Goal: Task Accomplishment & Management: Use online tool/utility

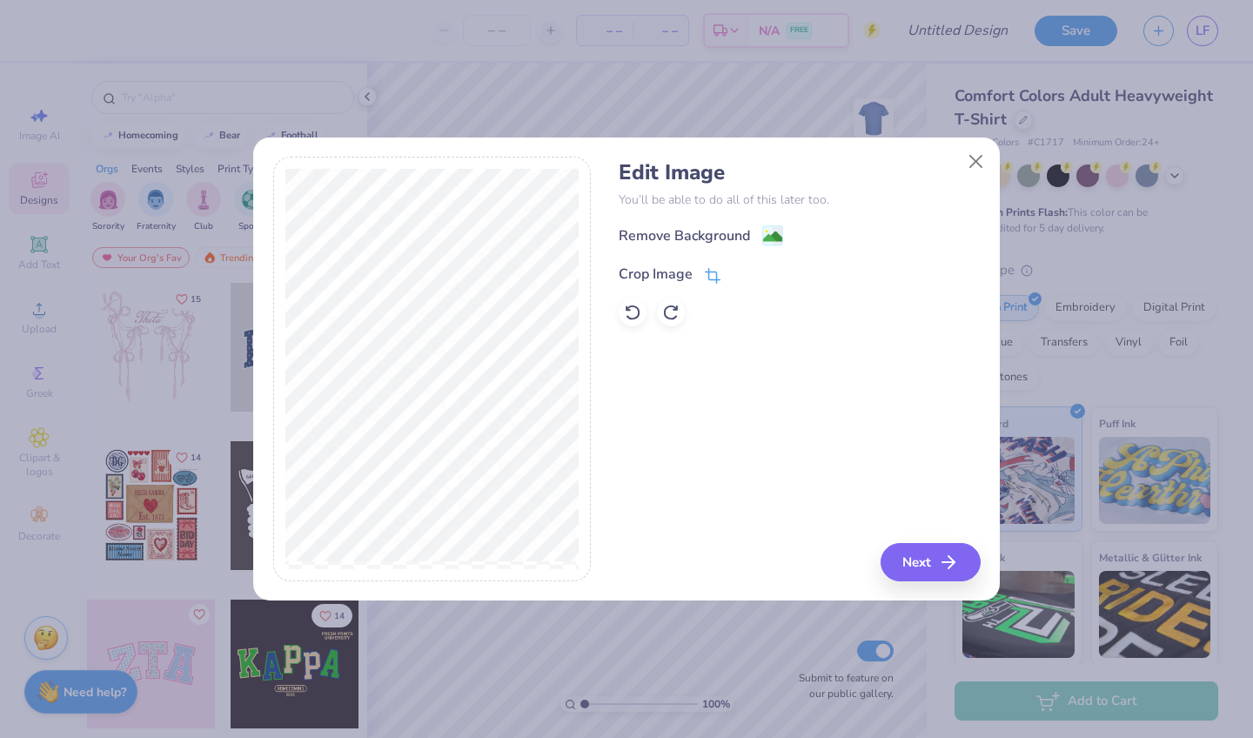
click at [673, 264] on div "Crop Image" at bounding box center [656, 274] width 74 height 21
click at [741, 267] on icon at bounding box center [742, 272] width 10 height 10
click at [713, 227] on div "Remove Background" at bounding box center [684, 237] width 131 height 21
click at [916, 573] on button "Next" at bounding box center [933, 562] width 100 height 38
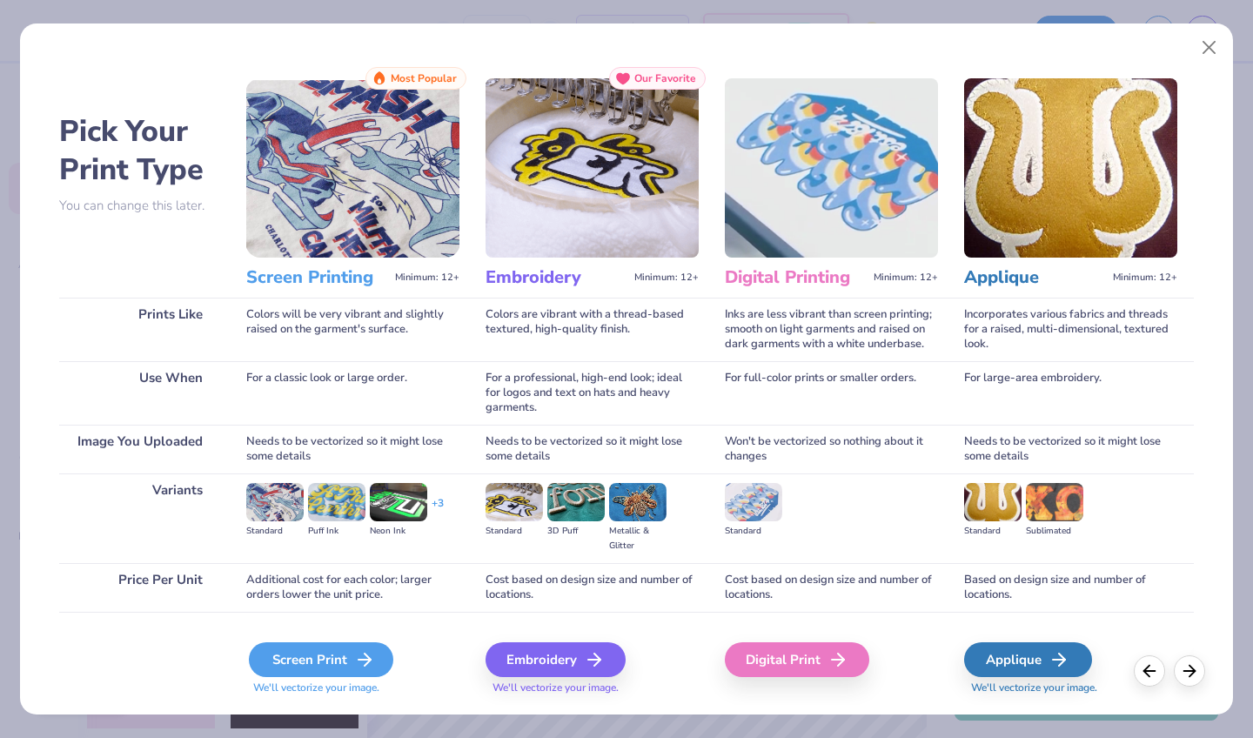
click at [339, 659] on div "Screen Print" at bounding box center [321, 659] width 144 height 35
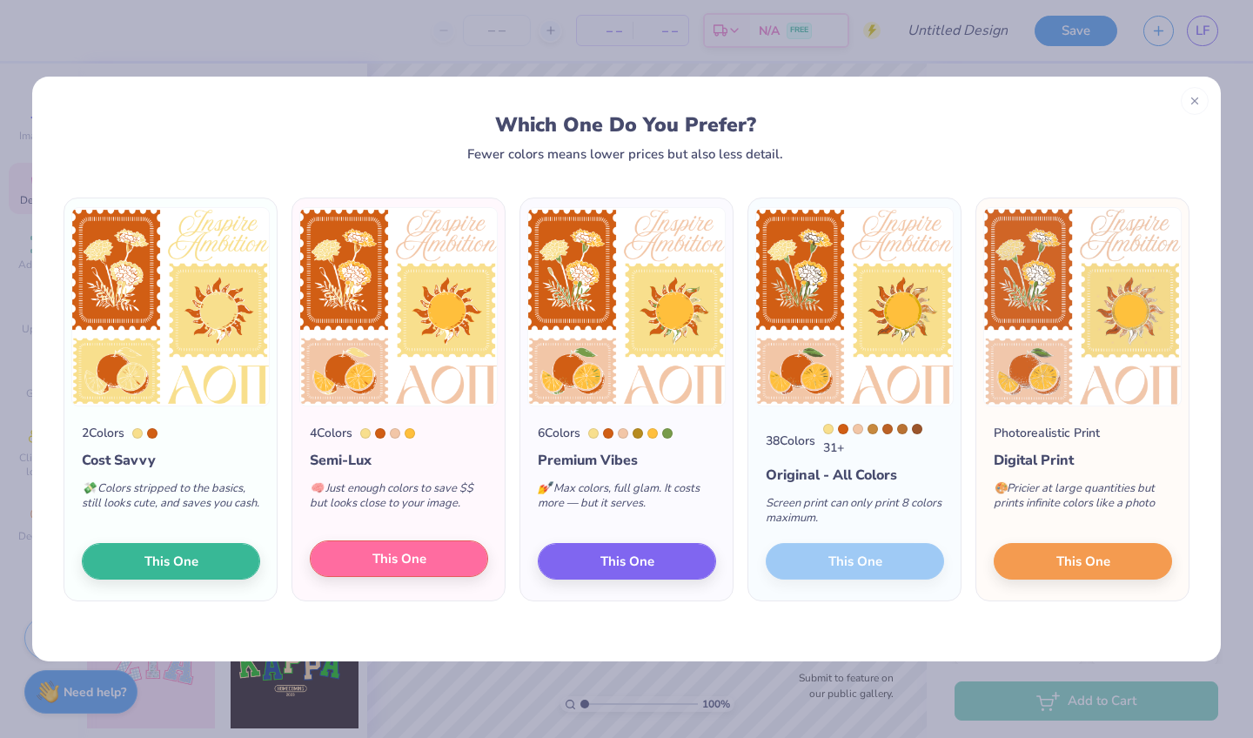
click at [441, 559] on button "This One" at bounding box center [399, 558] width 178 height 37
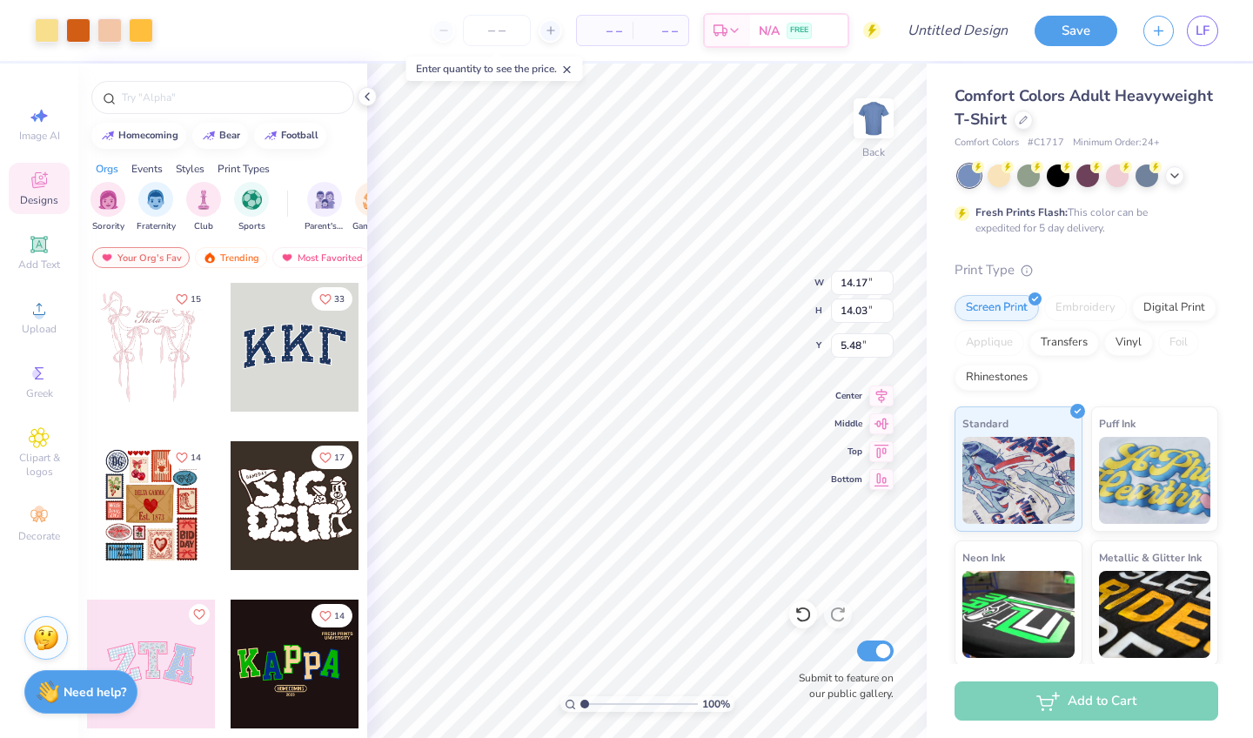
type input "8.90"
type input "8.81"
type input "4.86"
click at [1021, 122] on icon at bounding box center [1023, 118] width 9 height 9
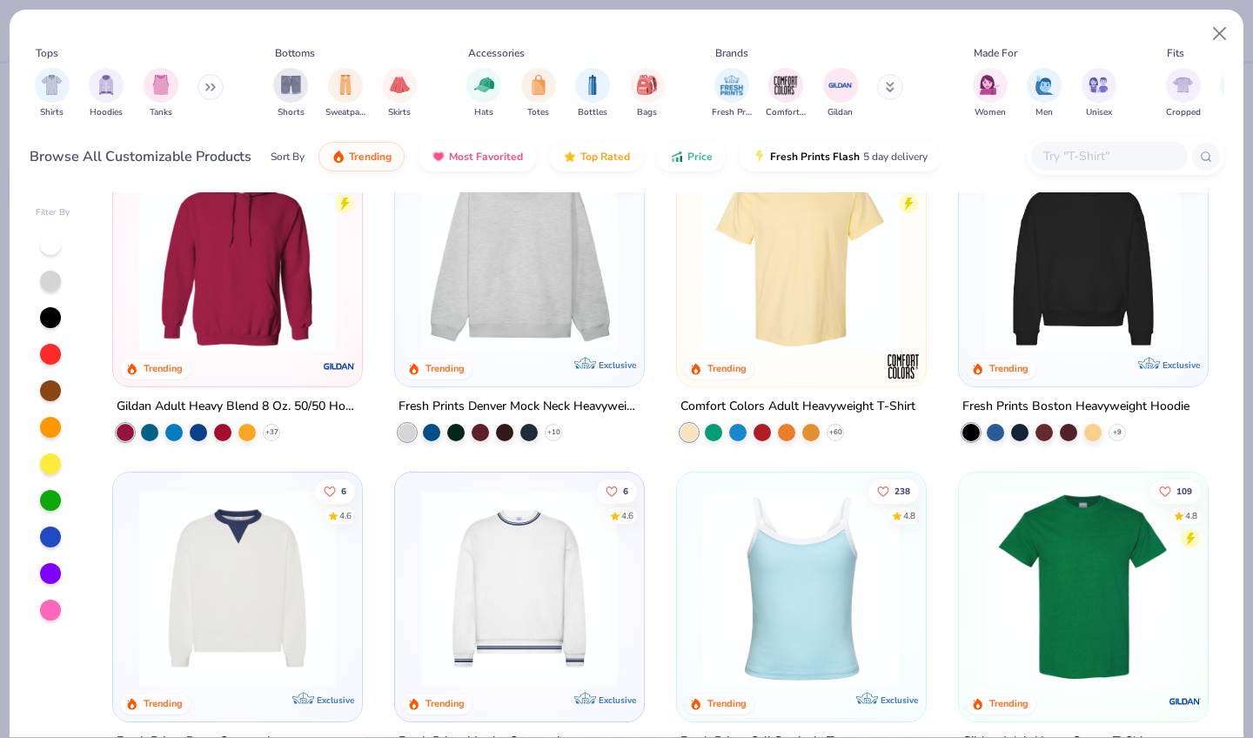
scroll to position [67, 0]
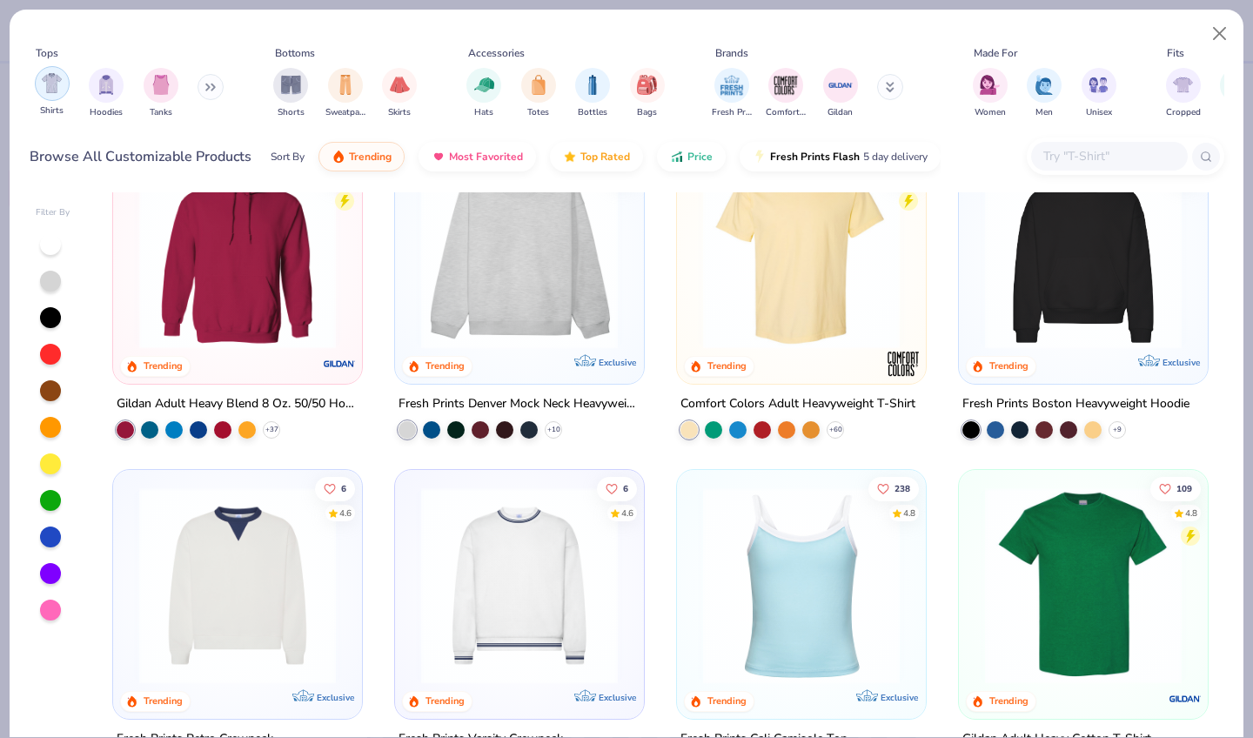
click at [54, 74] on img "filter for Shirts" at bounding box center [52, 83] width 20 height 20
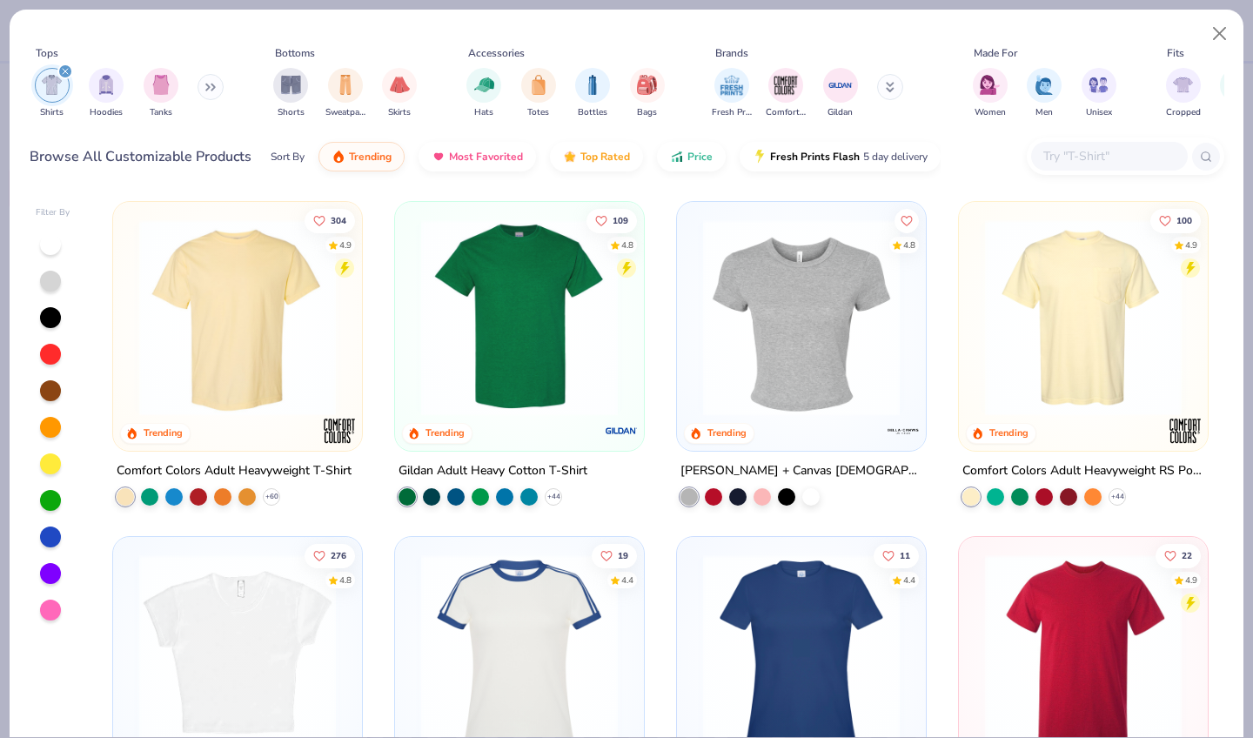
click at [806, 353] on img at bounding box center [801, 317] width 214 height 197
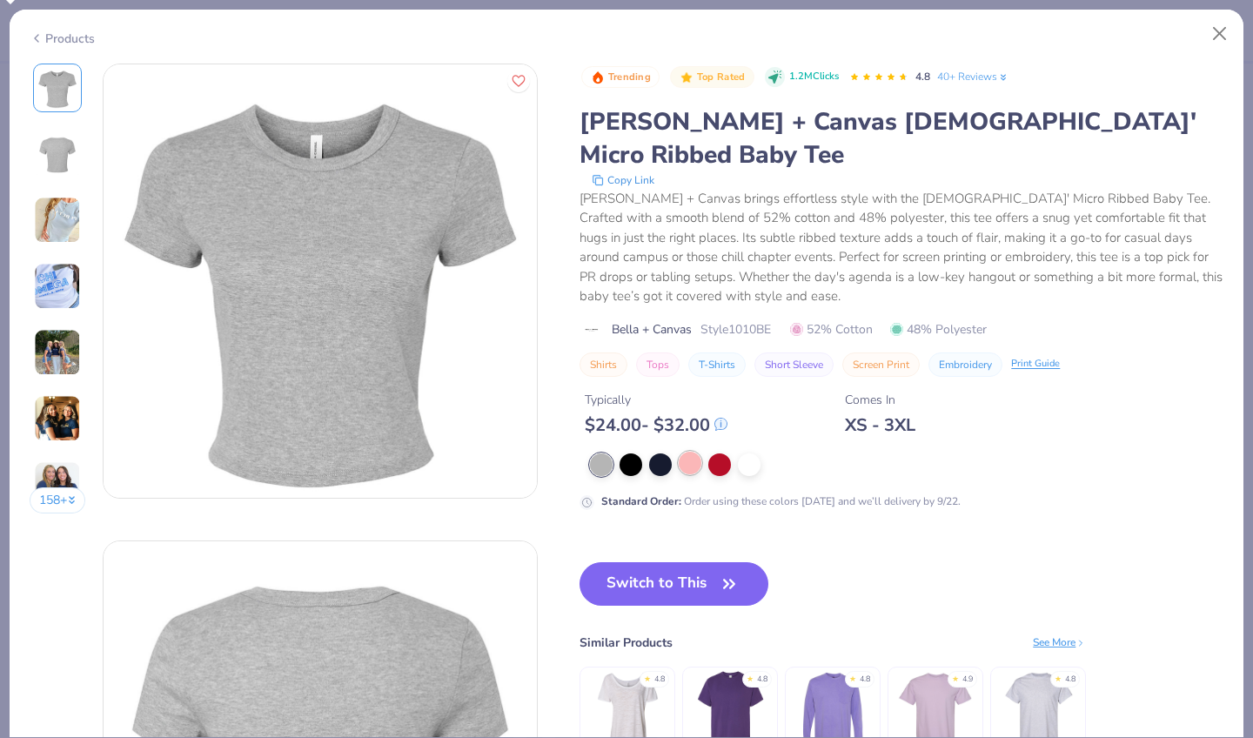
click at [679, 452] on div at bounding box center [690, 463] width 23 height 23
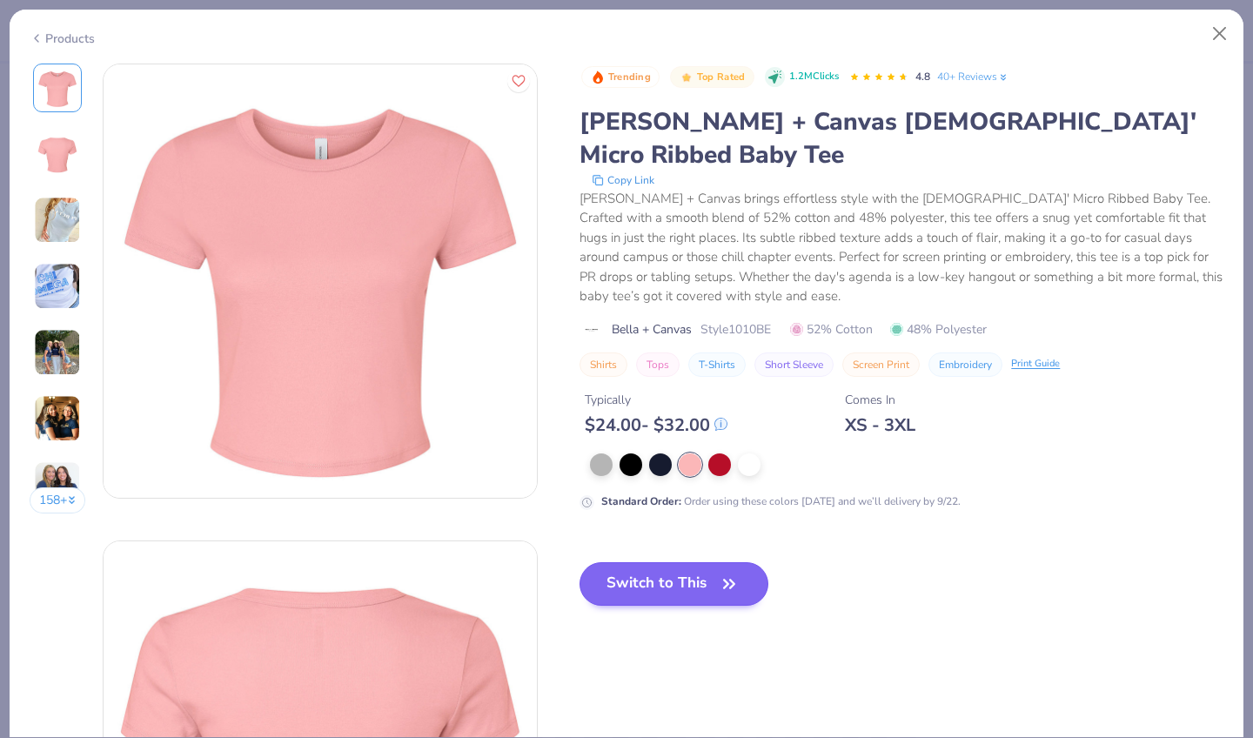
click at [579, 562] on button "Switch to This" at bounding box center [673, 584] width 189 height 44
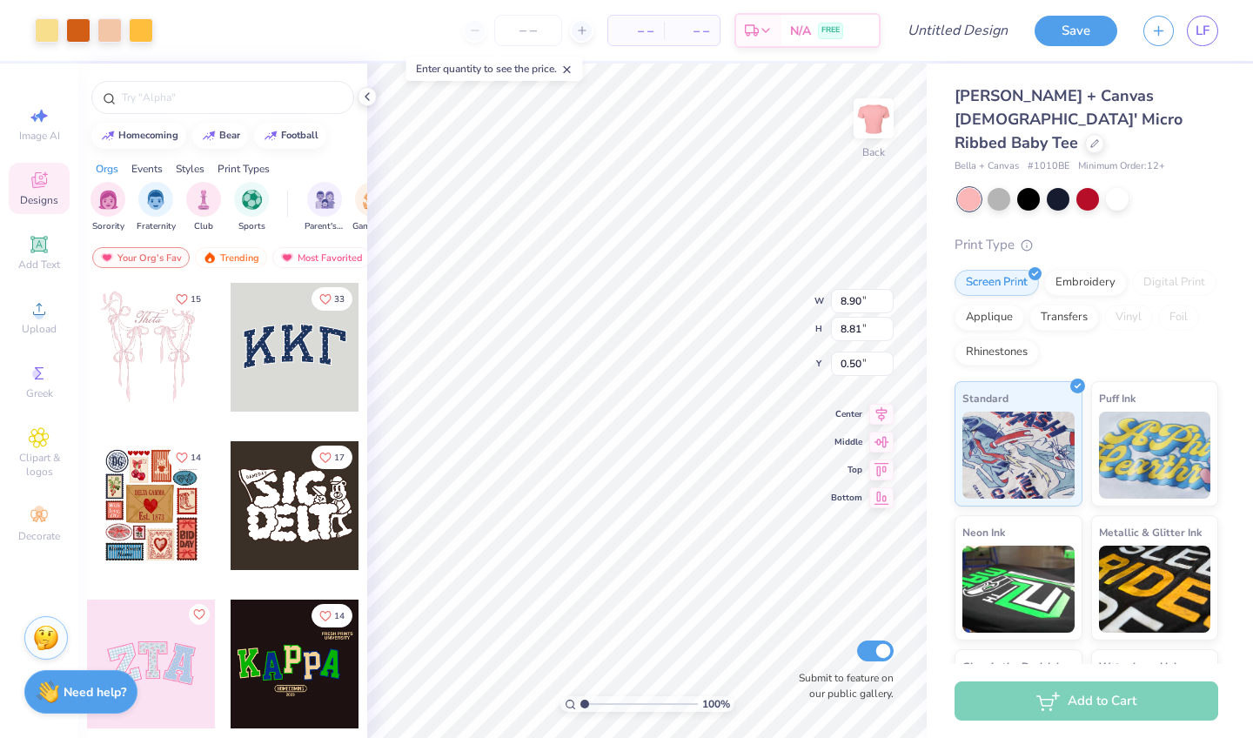
type input "2.27"
click at [110, 35] on div at bounding box center [109, 29] width 24 height 24
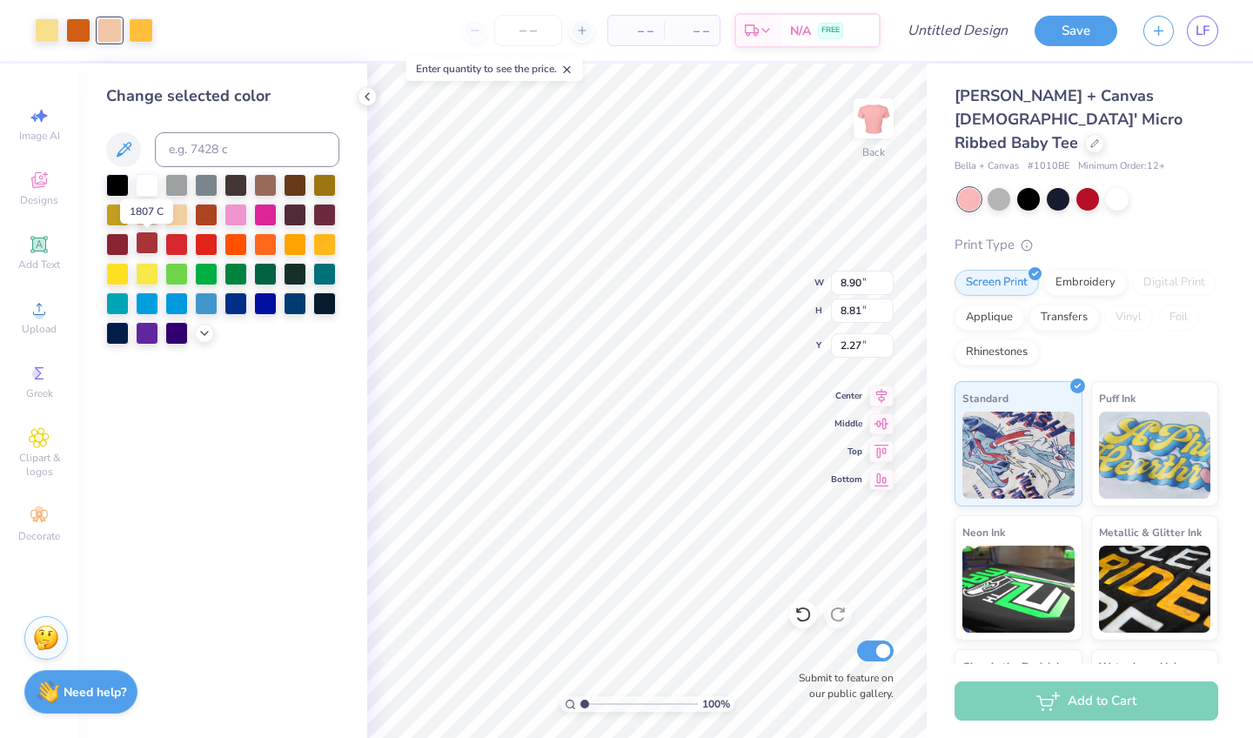
click at [149, 251] on div at bounding box center [147, 242] width 23 height 23
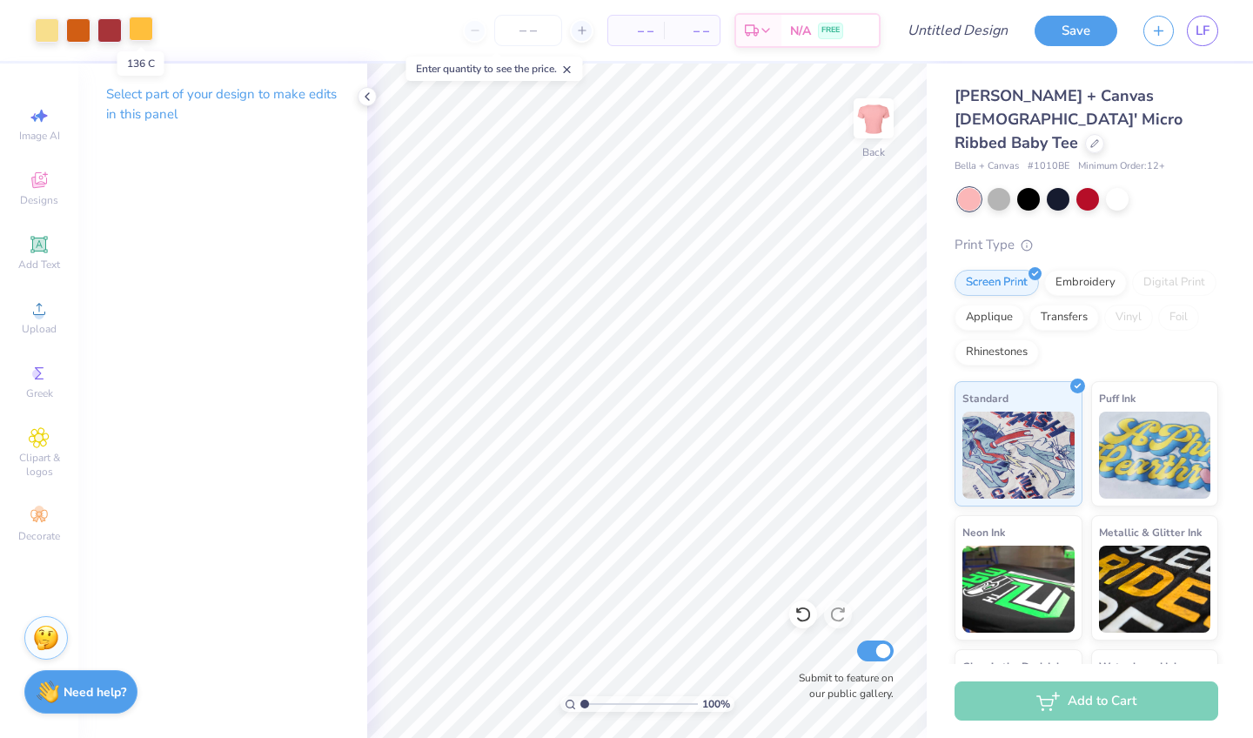
click at [133, 34] on div at bounding box center [141, 29] width 24 height 24
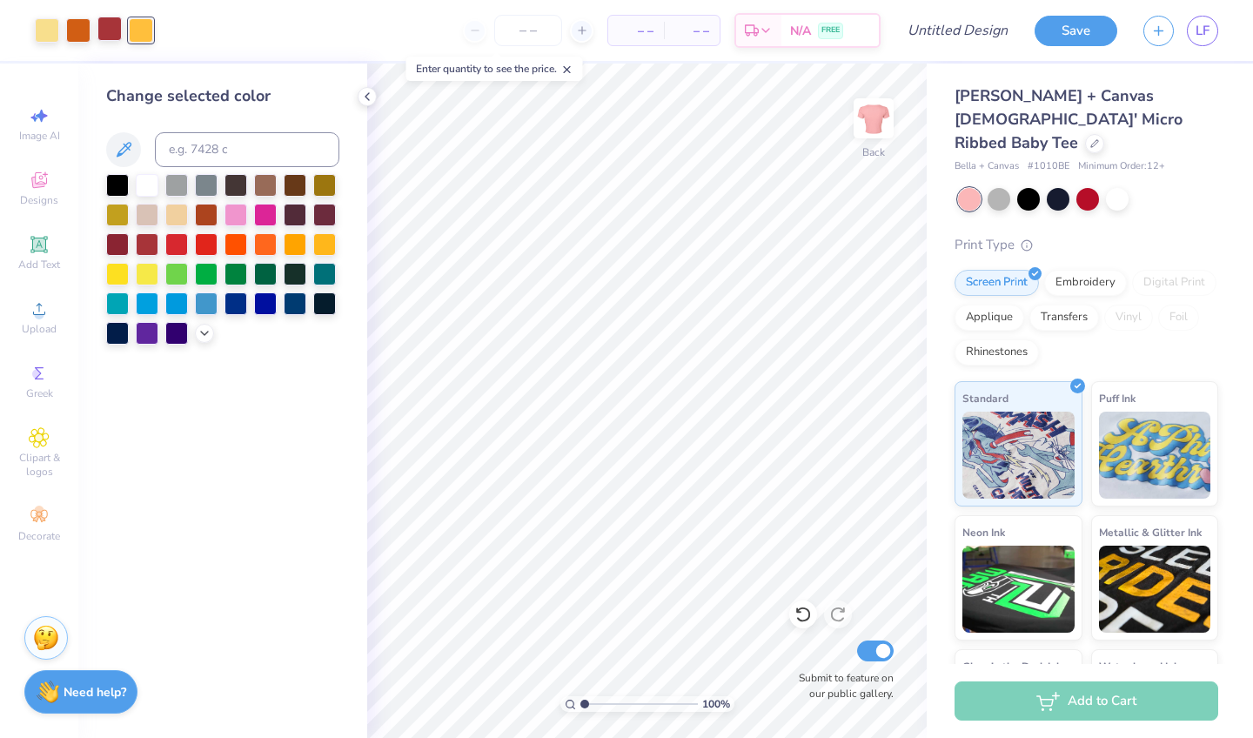
click at [110, 23] on div at bounding box center [109, 29] width 24 height 24
click at [200, 332] on icon at bounding box center [205, 332] width 14 height 14
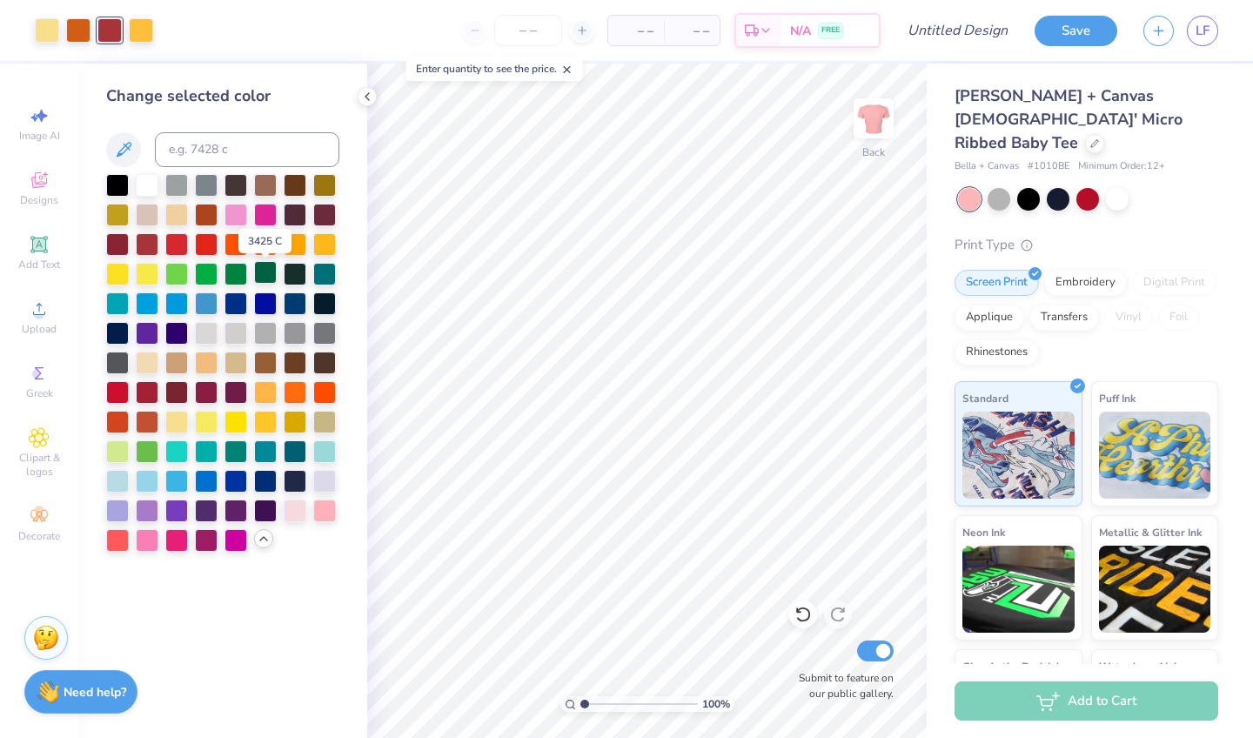
click at [271, 278] on div at bounding box center [265, 272] width 23 height 23
click at [297, 216] on div at bounding box center [295, 213] width 23 height 23
click at [174, 395] on div at bounding box center [176, 390] width 23 height 23
click at [151, 392] on div at bounding box center [147, 390] width 23 height 23
click at [238, 394] on div at bounding box center [235, 390] width 23 height 23
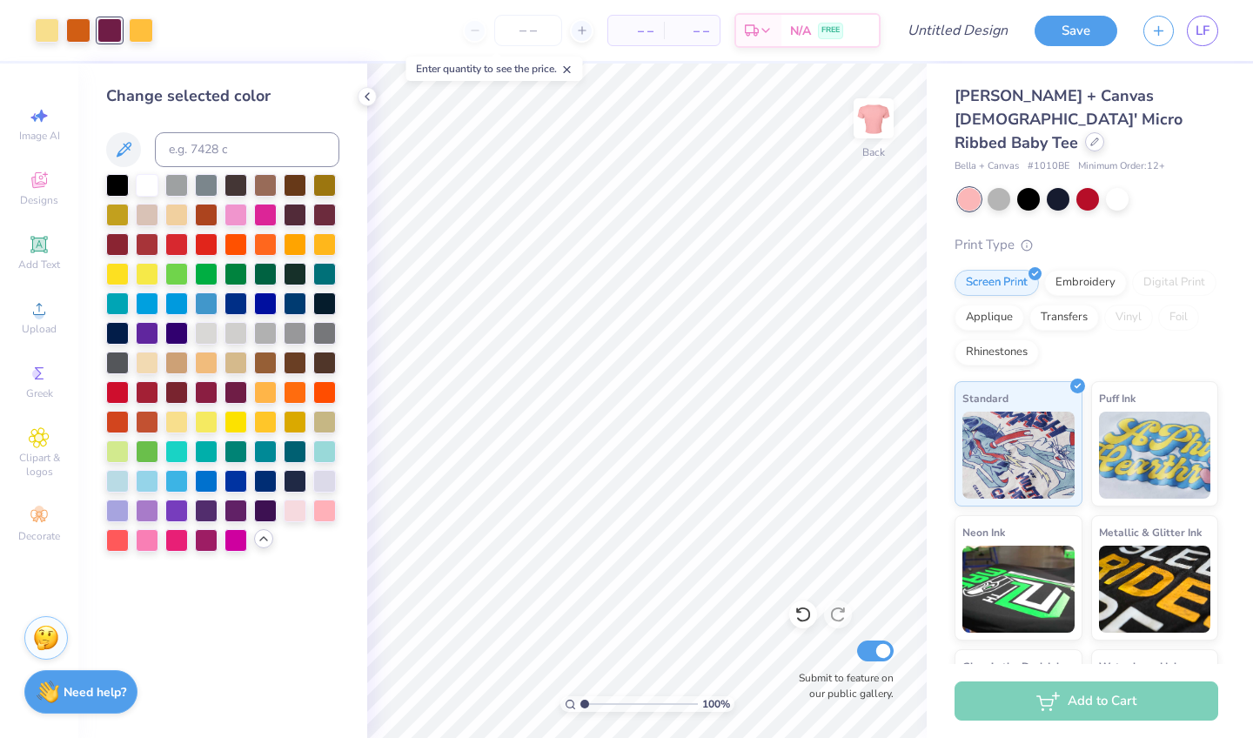
click at [1085, 132] on div at bounding box center [1094, 141] width 19 height 19
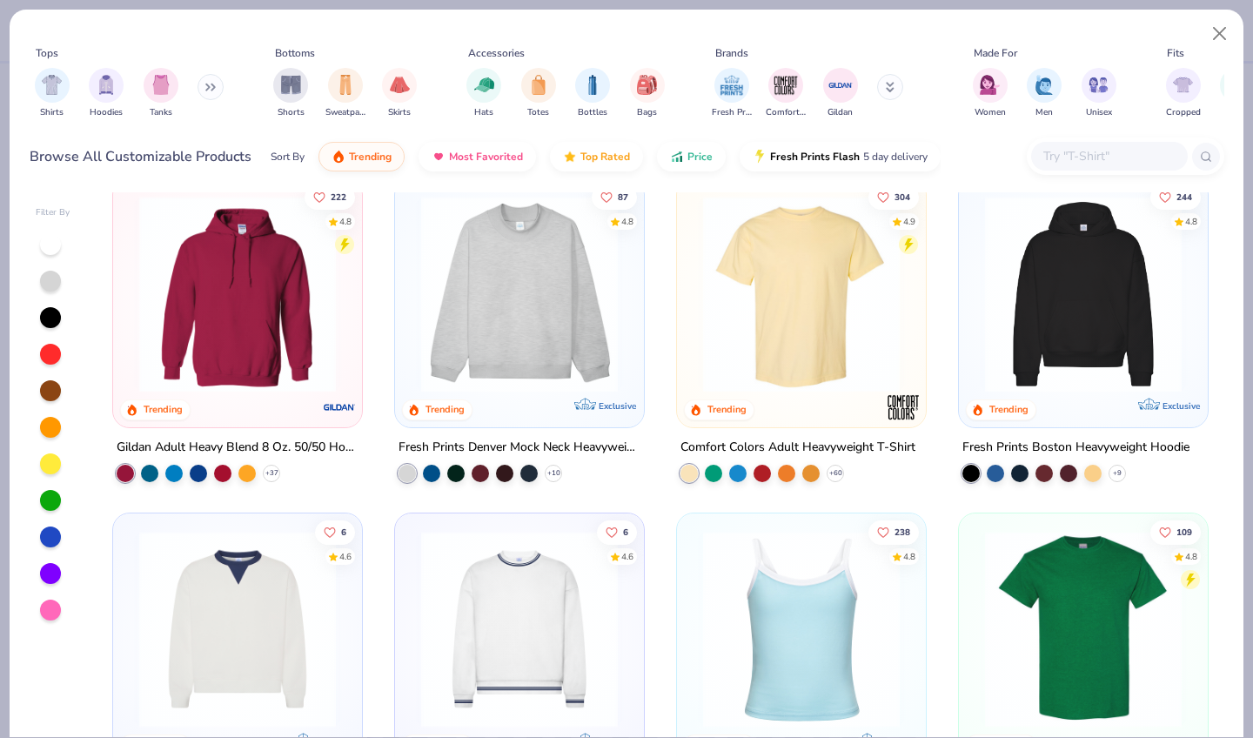
scroll to position [27, 0]
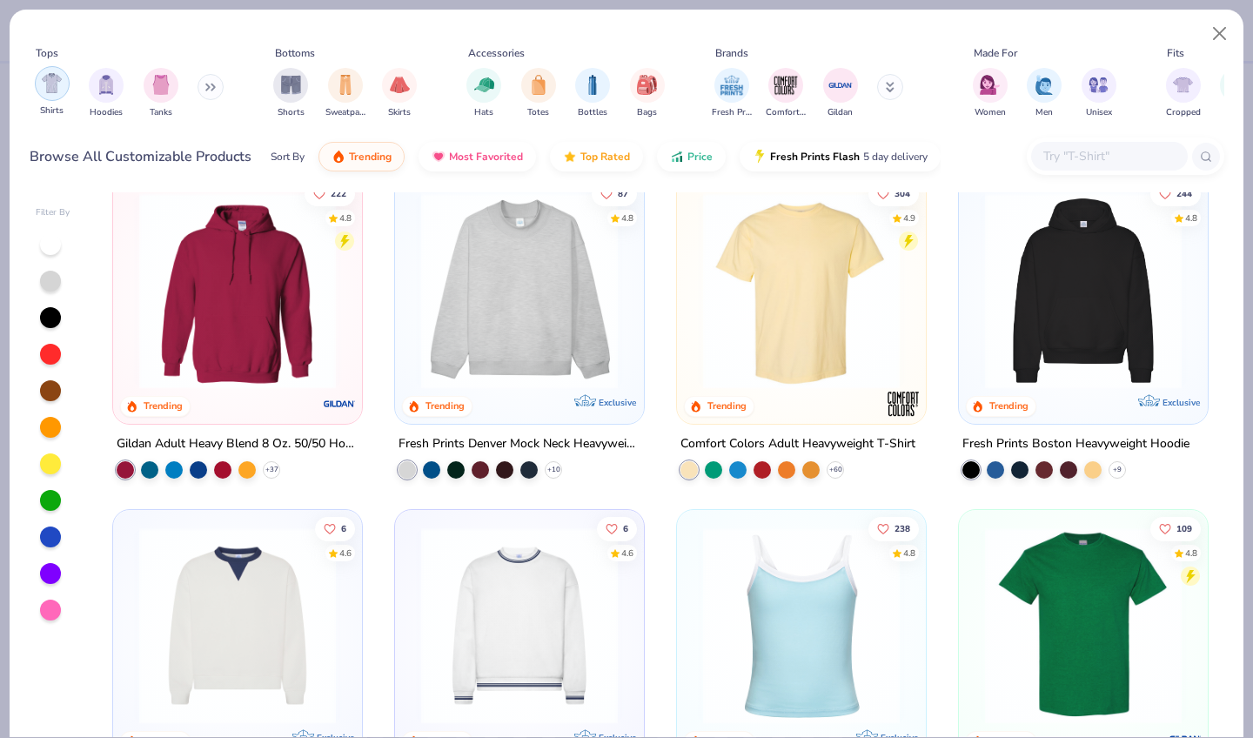
click at [58, 73] on img "filter for Shirts" at bounding box center [52, 83] width 20 height 20
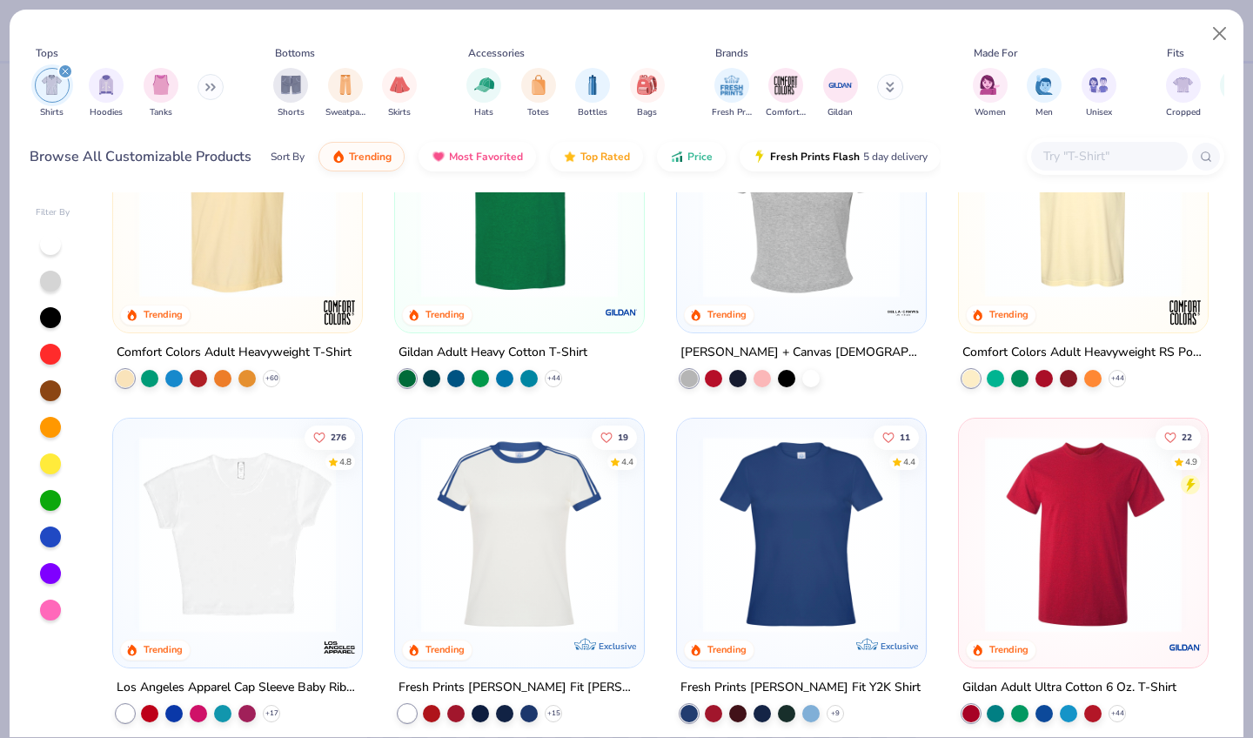
scroll to position [130, 0]
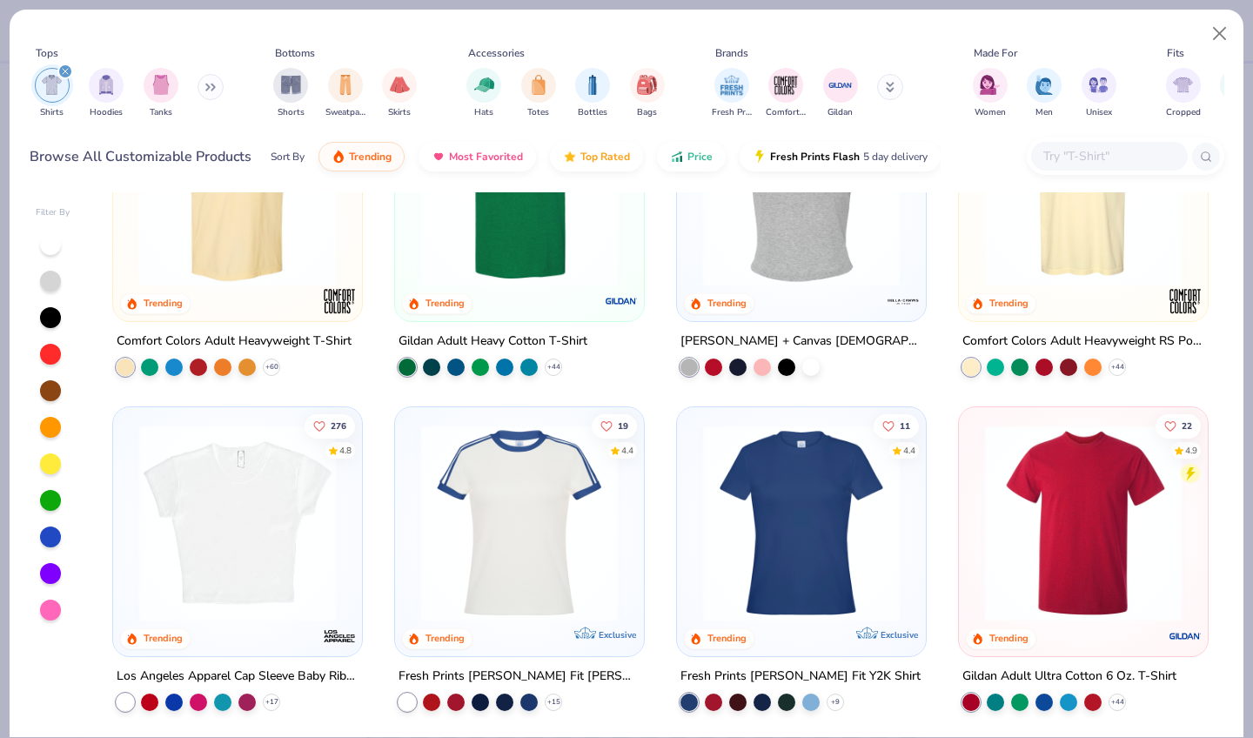
click at [237, 533] on img at bounding box center [238, 523] width 214 height 197
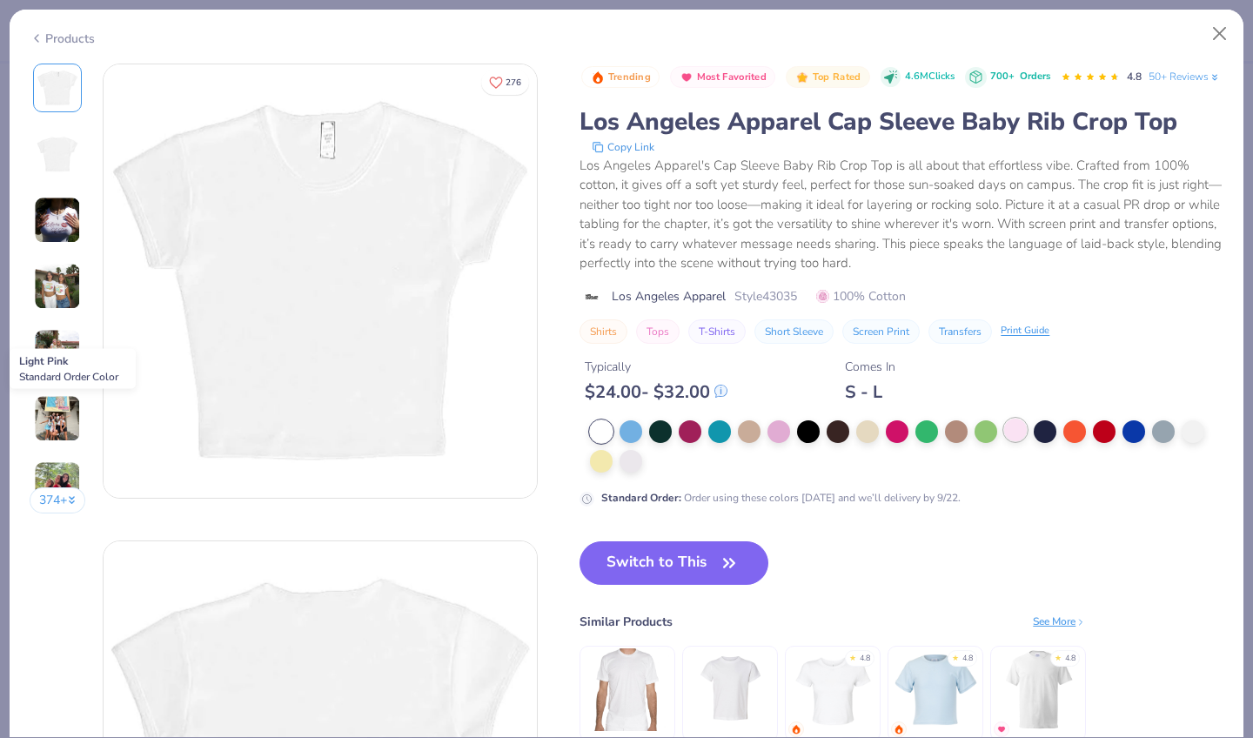
click at [1004, 419] on div at bounding box center [1015, 430] width 23 height 23
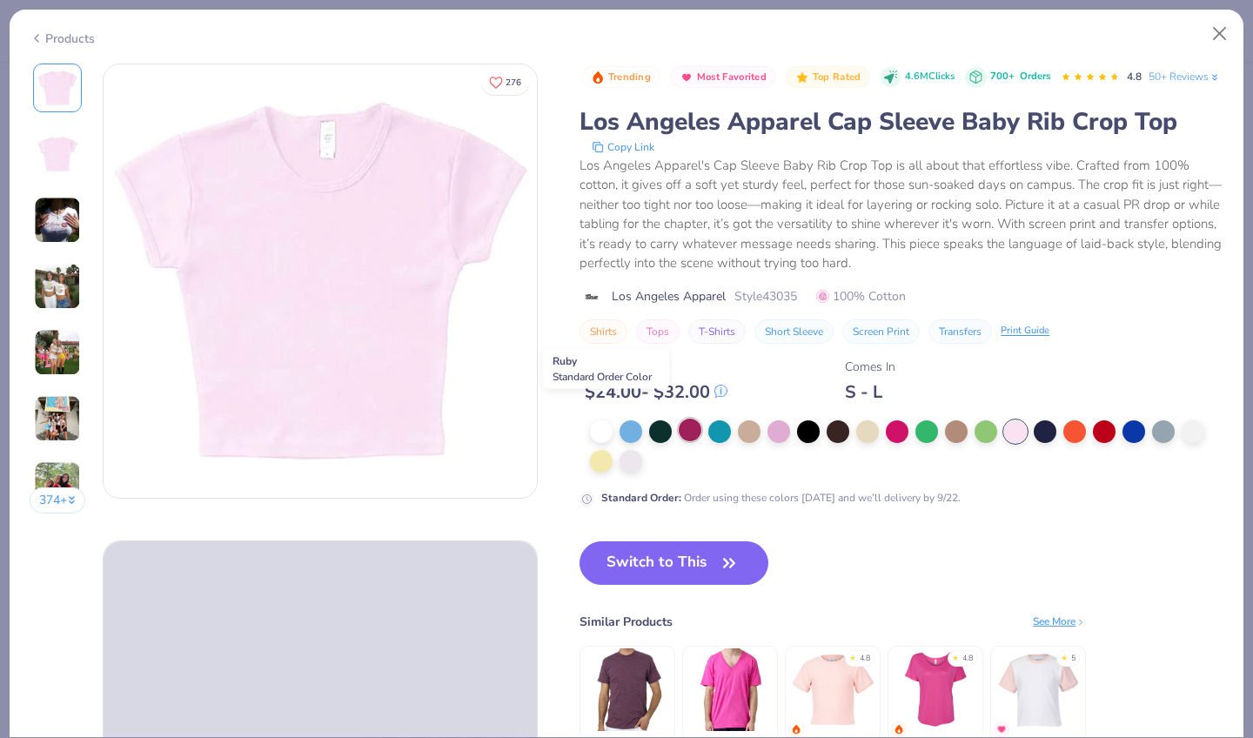
click at [679, 419] on div at bounding box center [690, 430] width 23 height 23
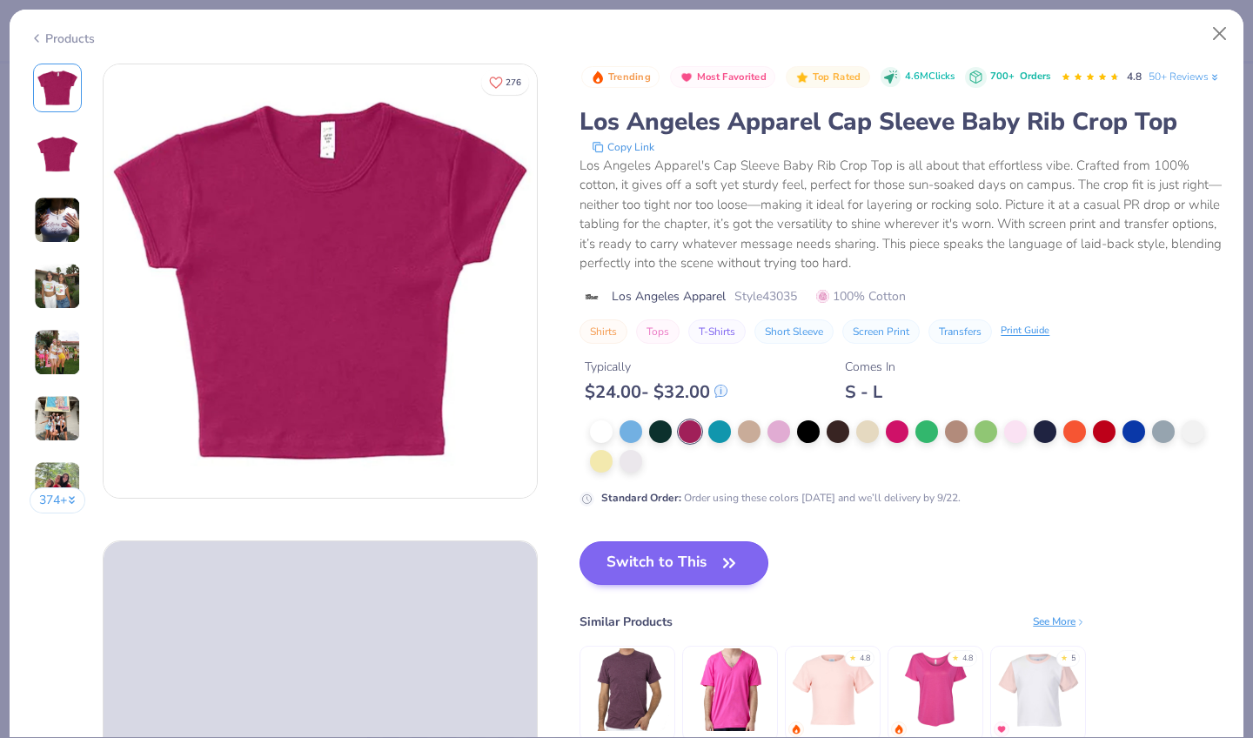
click at [579, 541] on button "Switch to This" at bounding box center [673, 563] width 189 height 44
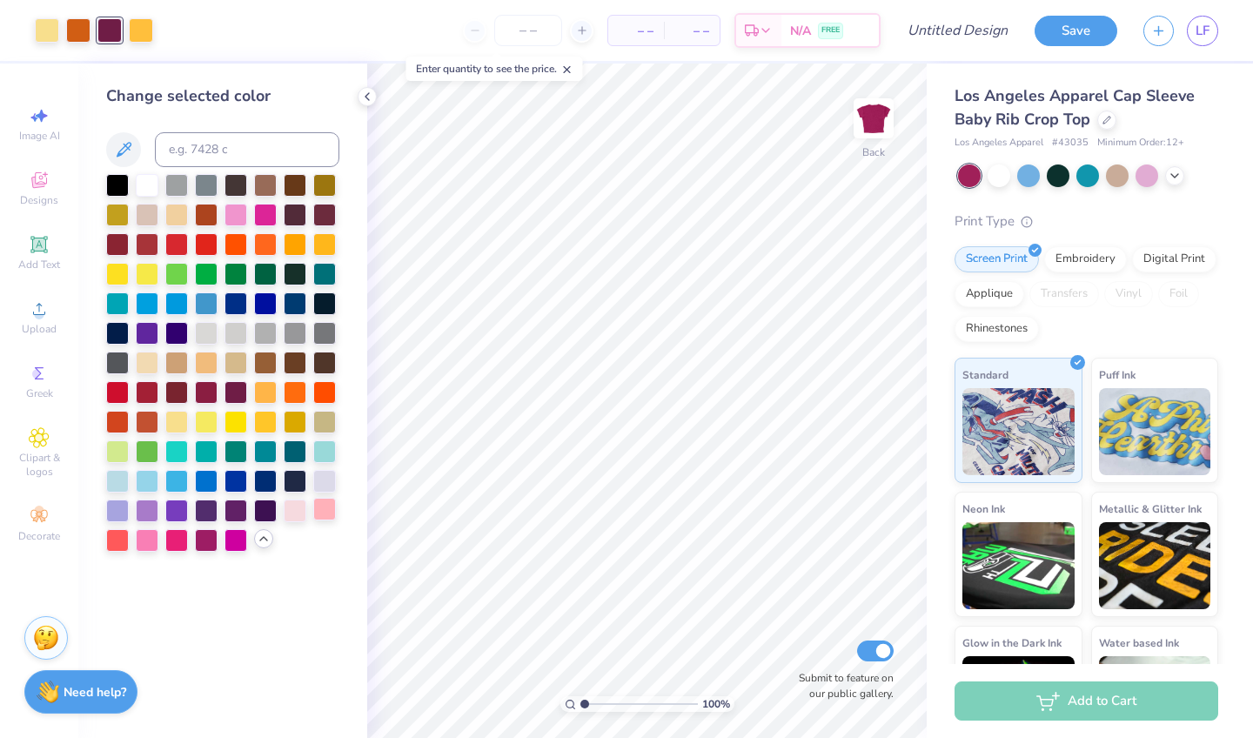
click at [322, 515] on div at bounding box center [324, 509] width 23 height 23
click at [145, 362] on div at bounding box center [147, 361] width 23 height 23
click at [291, 508] on div at bounding box center [295, 509] width 23 height 23
click at [232, 363] on div at bounding box center [235, 361] width 23 height 23
click at [1171, 170] on icon at bounding box center [1175, 174] width 14 height 14
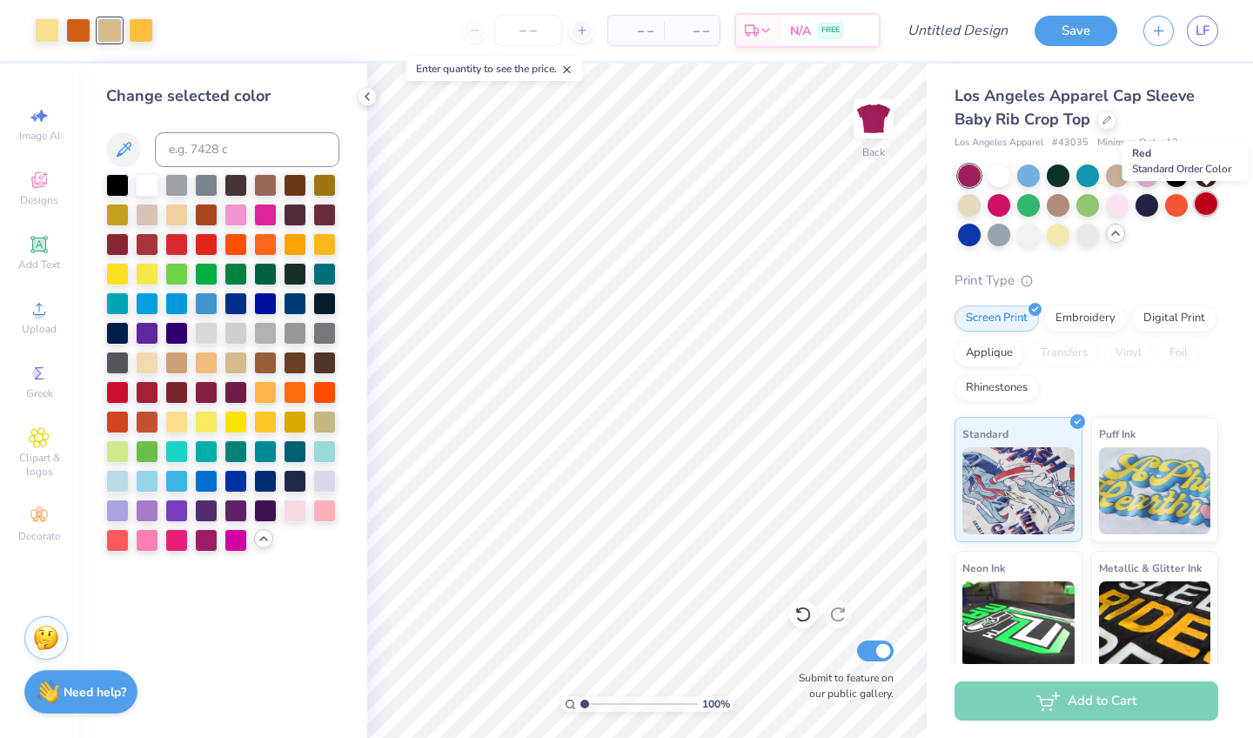
click at [1213, 201] on div at bounding box center [1206, 203] width 23 height 23
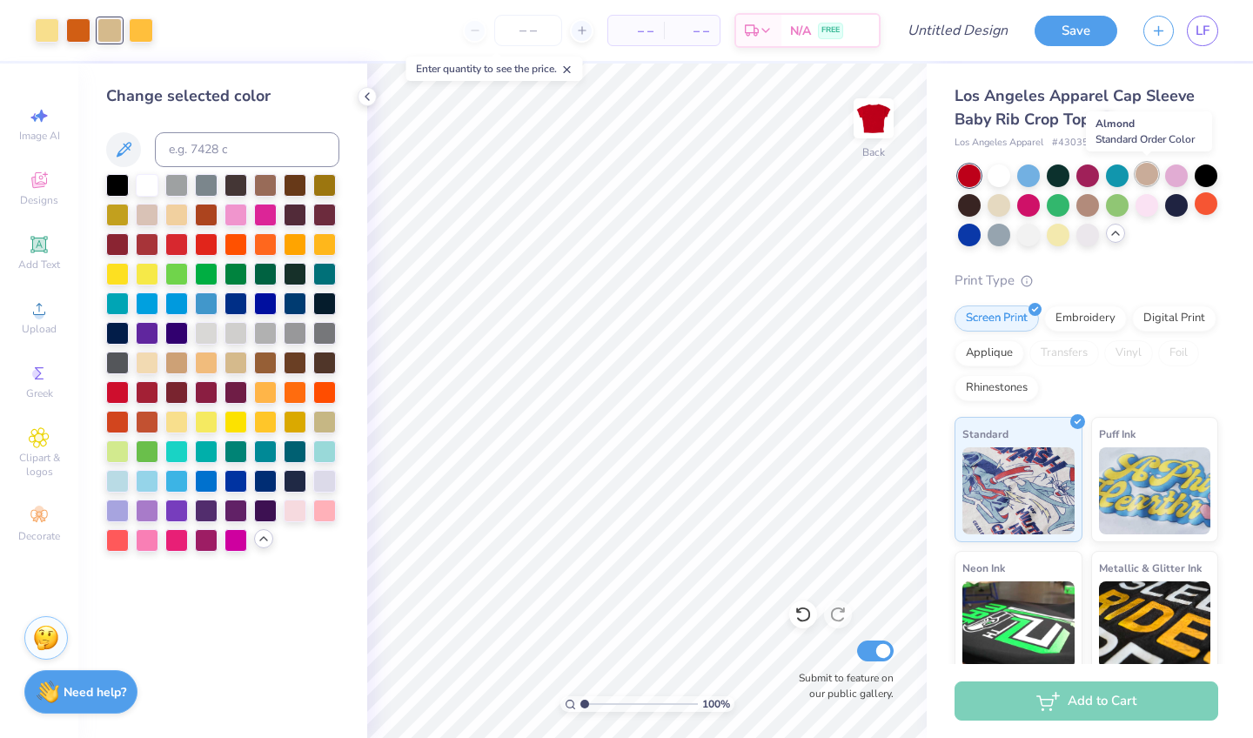
click at [1139, 184] on div at bounding box center [1146, 174] width 23 height 23
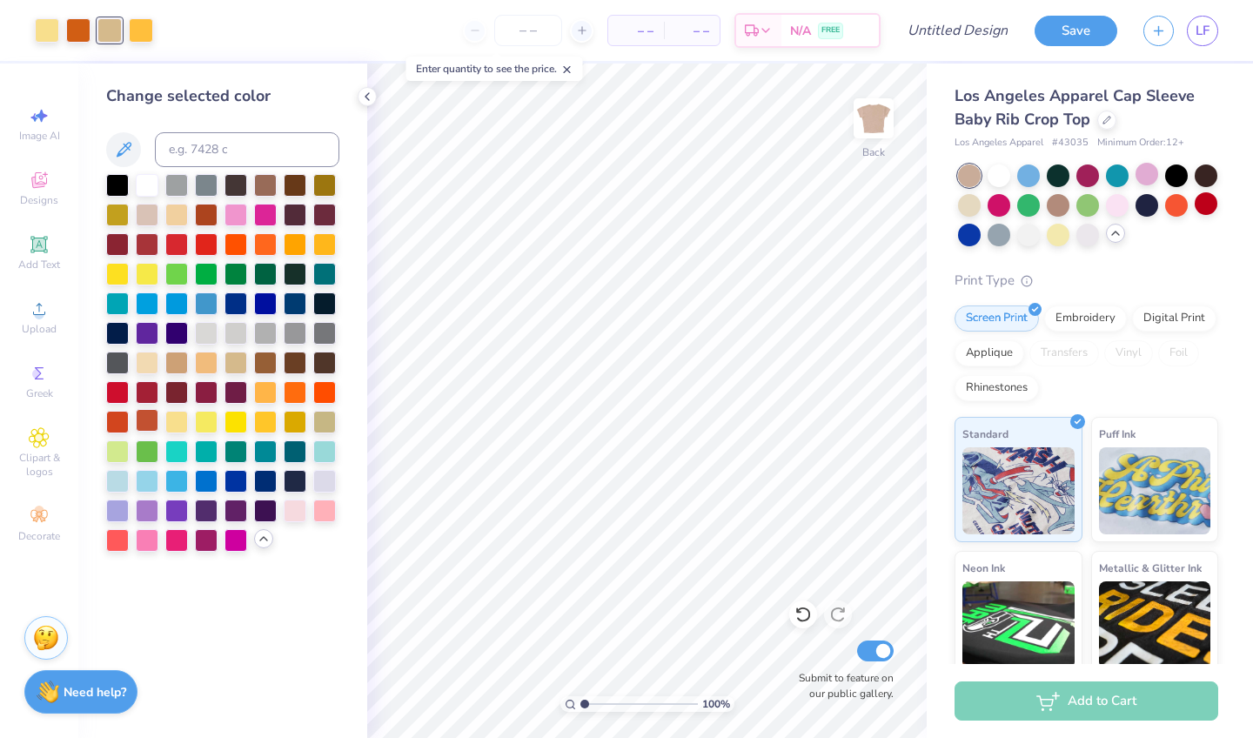
click at [146, 419] on div at bounding box center [147, 420] width 23 height 23
click at [144, 400] on div at bounding box center [147, 390] width 23 height 23
click at [975, 205] on div at bounding box center [969, 203] width 23 height 23
click at [1090, 204] on div at bounding box center [1087, 203] width 23 height 23
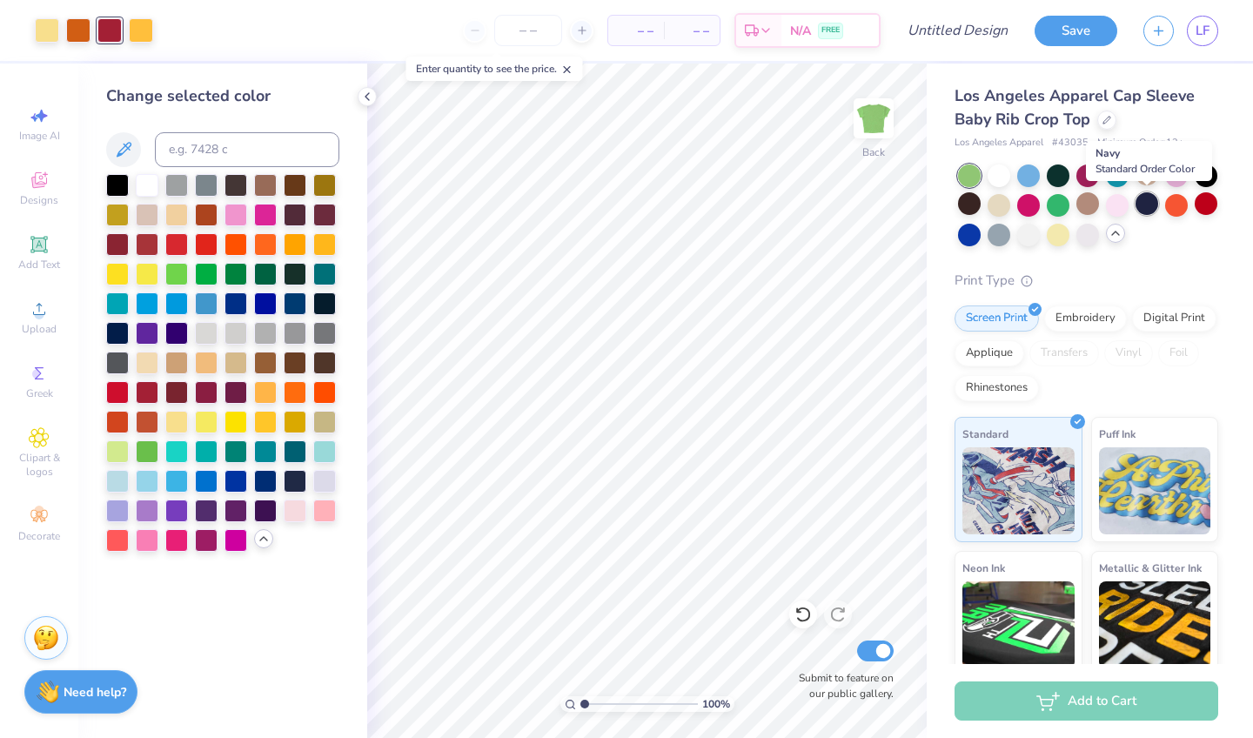
click at [1155, 202] on div at bounding box center [1146, 203] width 23 height 23
click at [1176, 204] on div at bounding box center [1176, 203] width 23 height 23
click at [1080, 234] on div at bounding box center [1087, 233] width 23 height 23
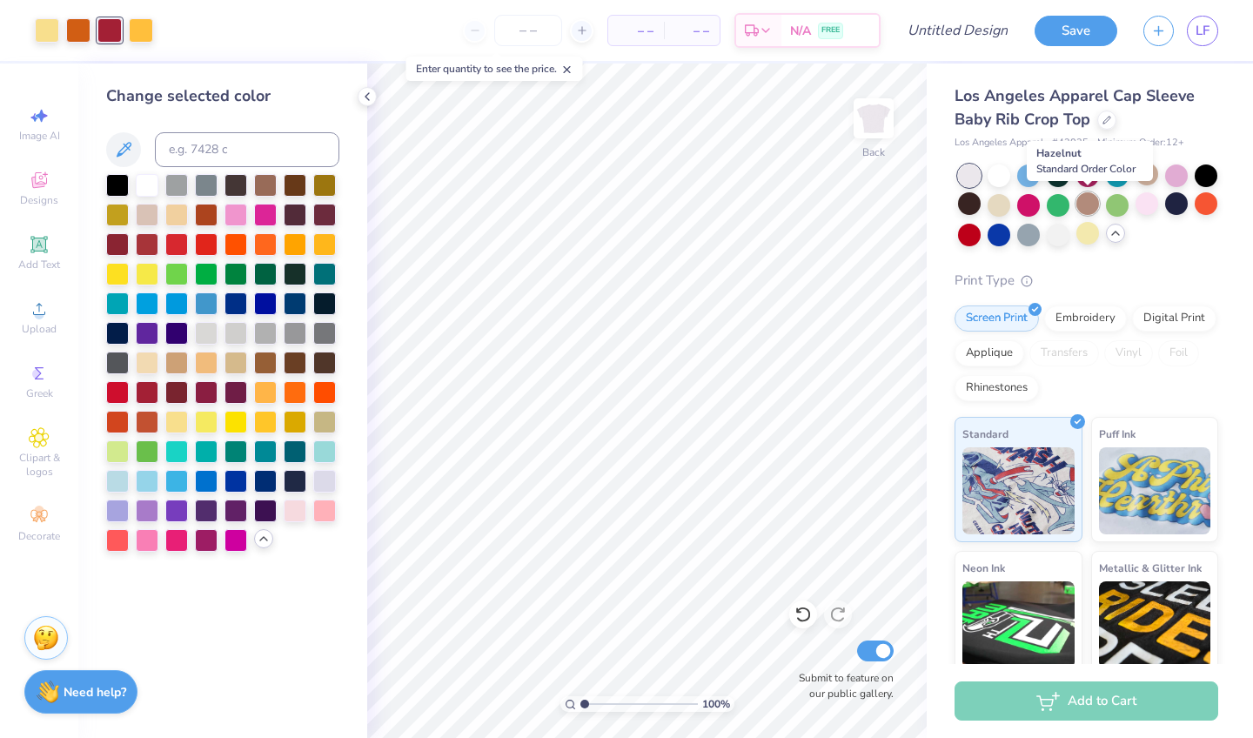
click at [1082, 207] on div at bounding box center [1087, 203] width 23 height 23
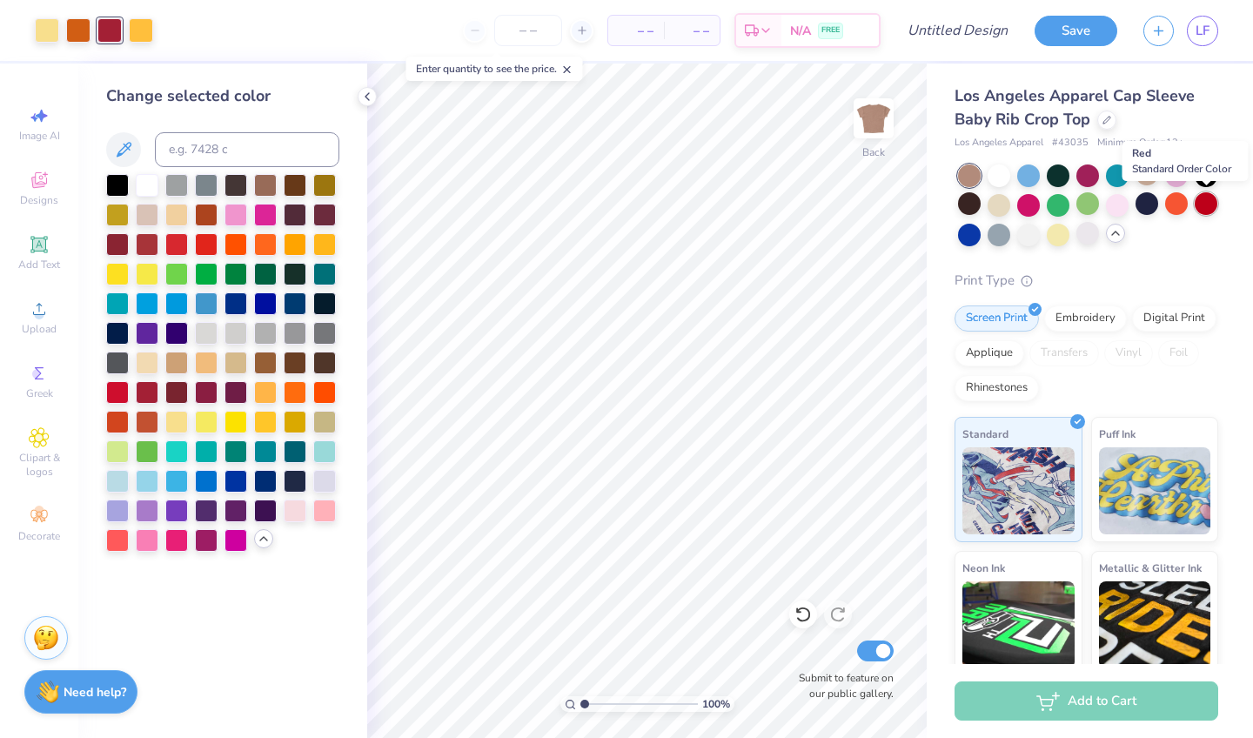
click at [1212, 208] on div at bounding box center [1206, 203] width 23 height 23
click at [1212, 182] on div at bounding box center [1206, 174] width 23 height 23
click at [1210, 199] on div at bounding box center [1206, 203] width 23 height 23
click at [321, 427] on div at bounding box center [324, 420] width 23 height 23
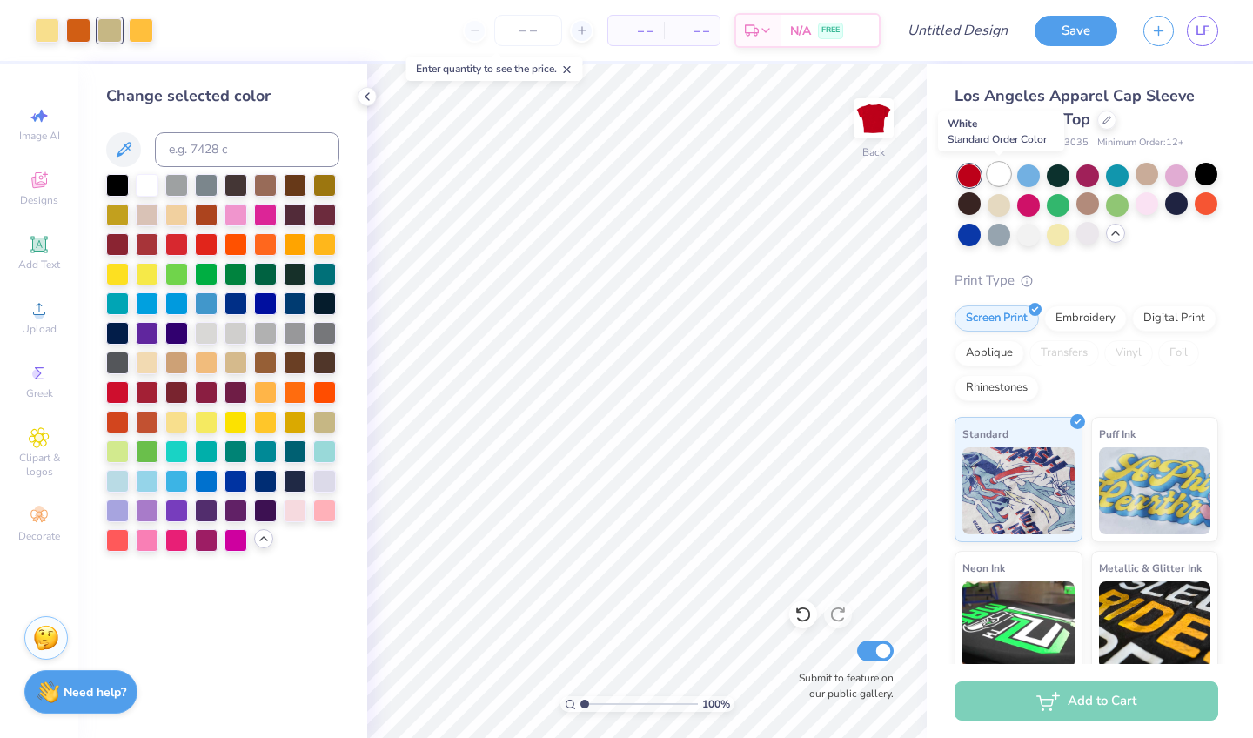
click at [1000, 182] on div at bounding box center [999, 174] width 23 height 23
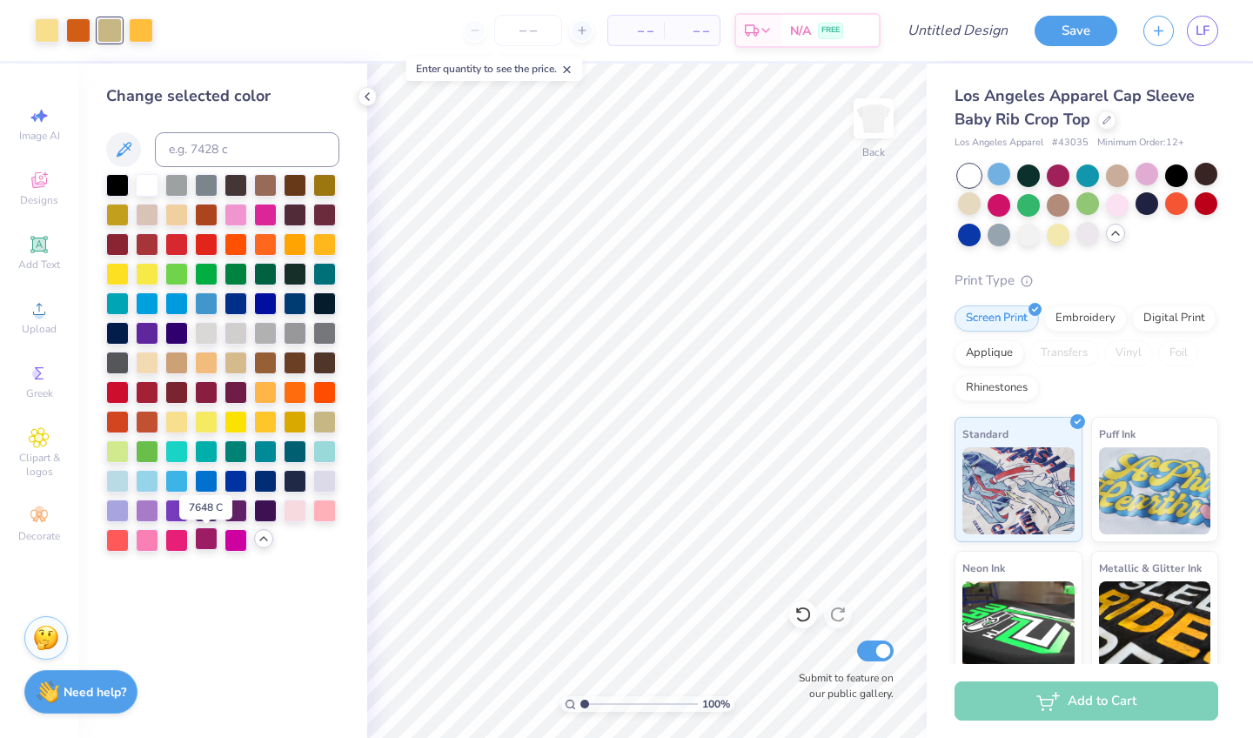
click at [203, 543] on div at bounding box center [206, 538] width 23 height 23
click at [120, 243] on div at bounding box center [117, 242] width 23 height 23
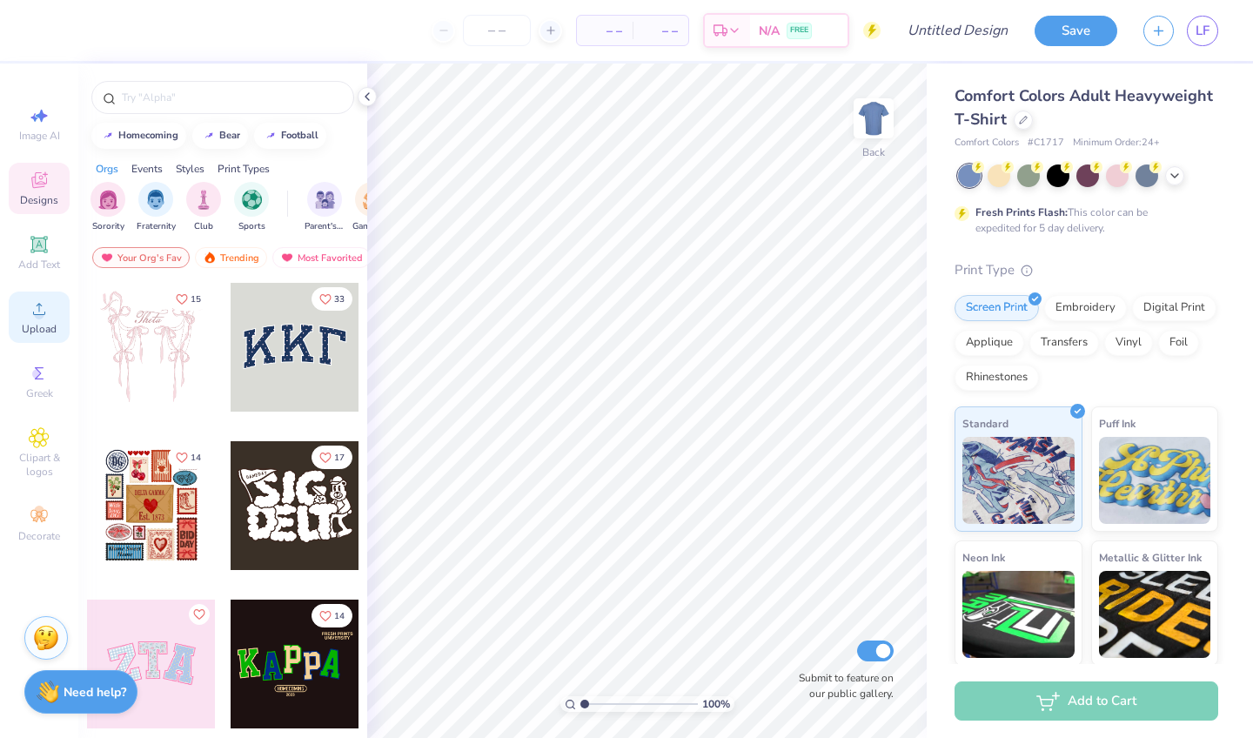
click at [37, 318] on circle at bounding box center [39, 315] width 10 height 10
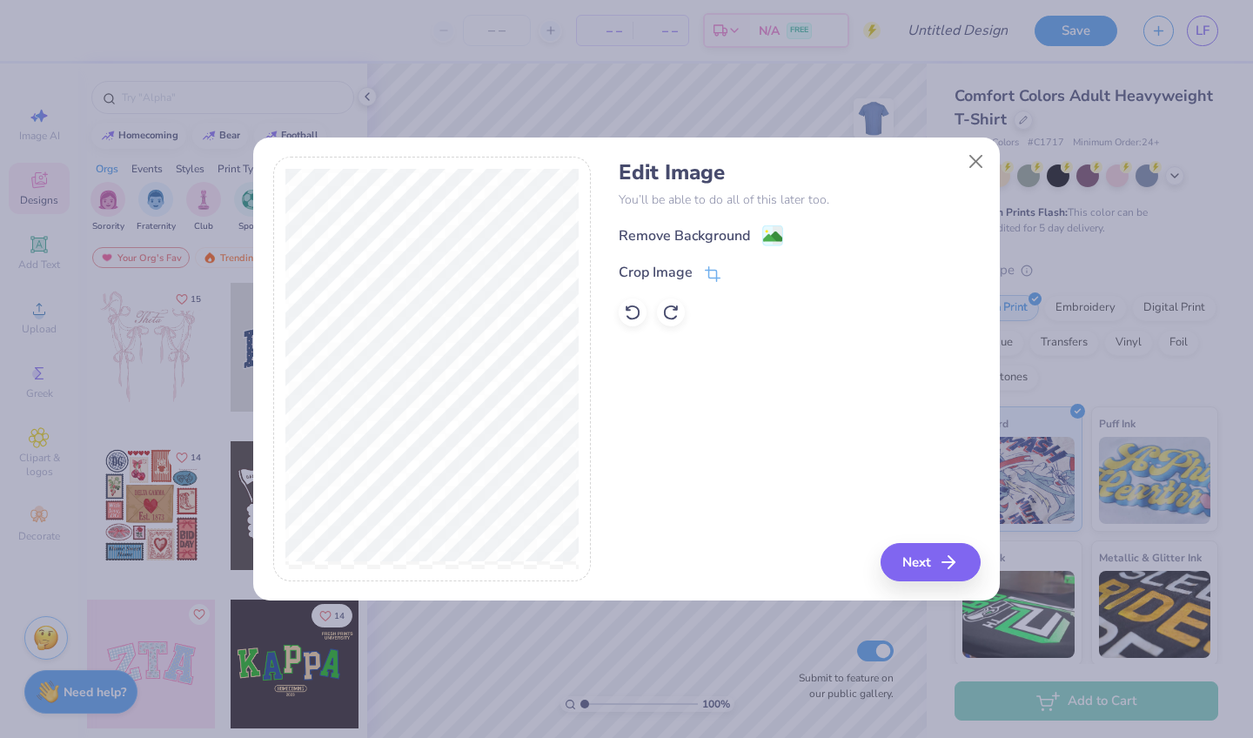
click at [671, 224] on div "Remove Background" at bounding box center [799, 235] width 361 height 22
click at [682, 227] on div "Remove Background" at bounding box center [684, 237] width 131 height 21
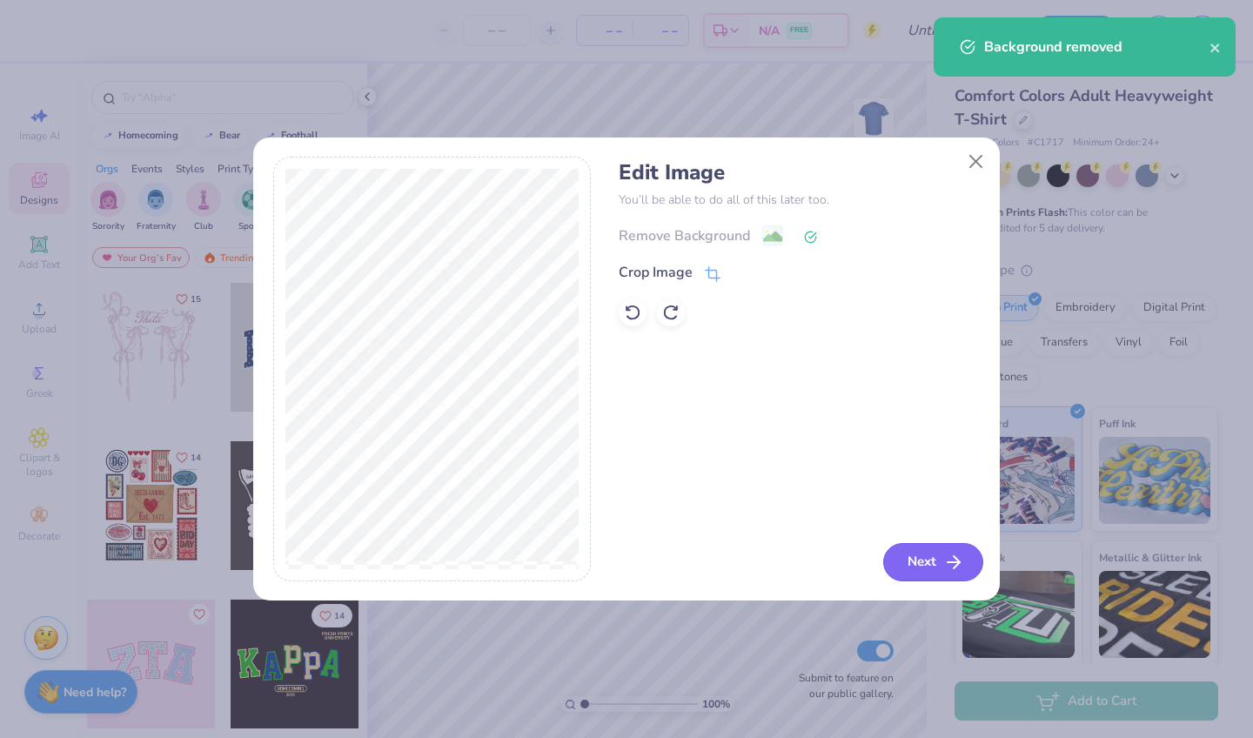
click at [911, 574] on button "Next" at bounding box center [933, 562] width 100 height 38
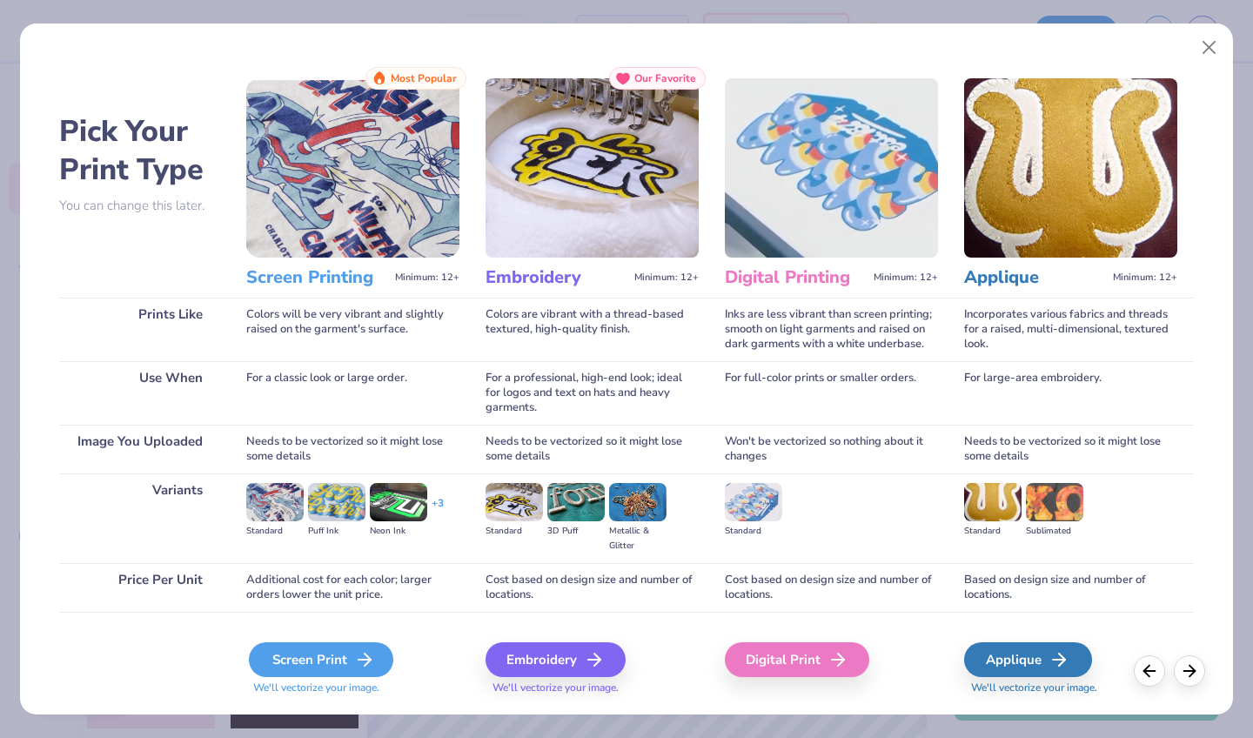
click at [343, 657] on div "Screen Print" at bounding box center [321, 659] width 144 height 35
